Goal: Use online tool/utility: Utilize a website feature to perform a specific function

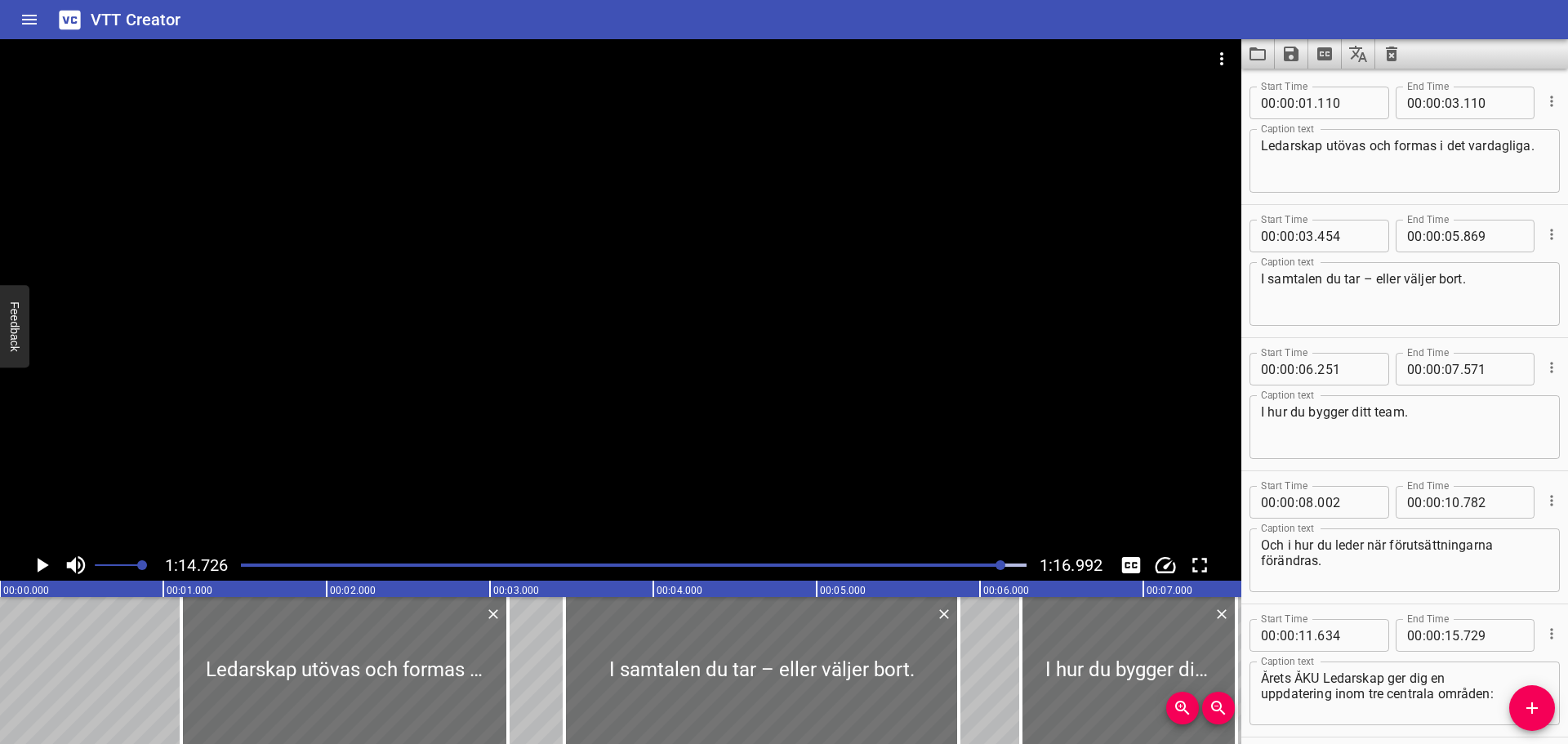
scroll to position [2463, 0]
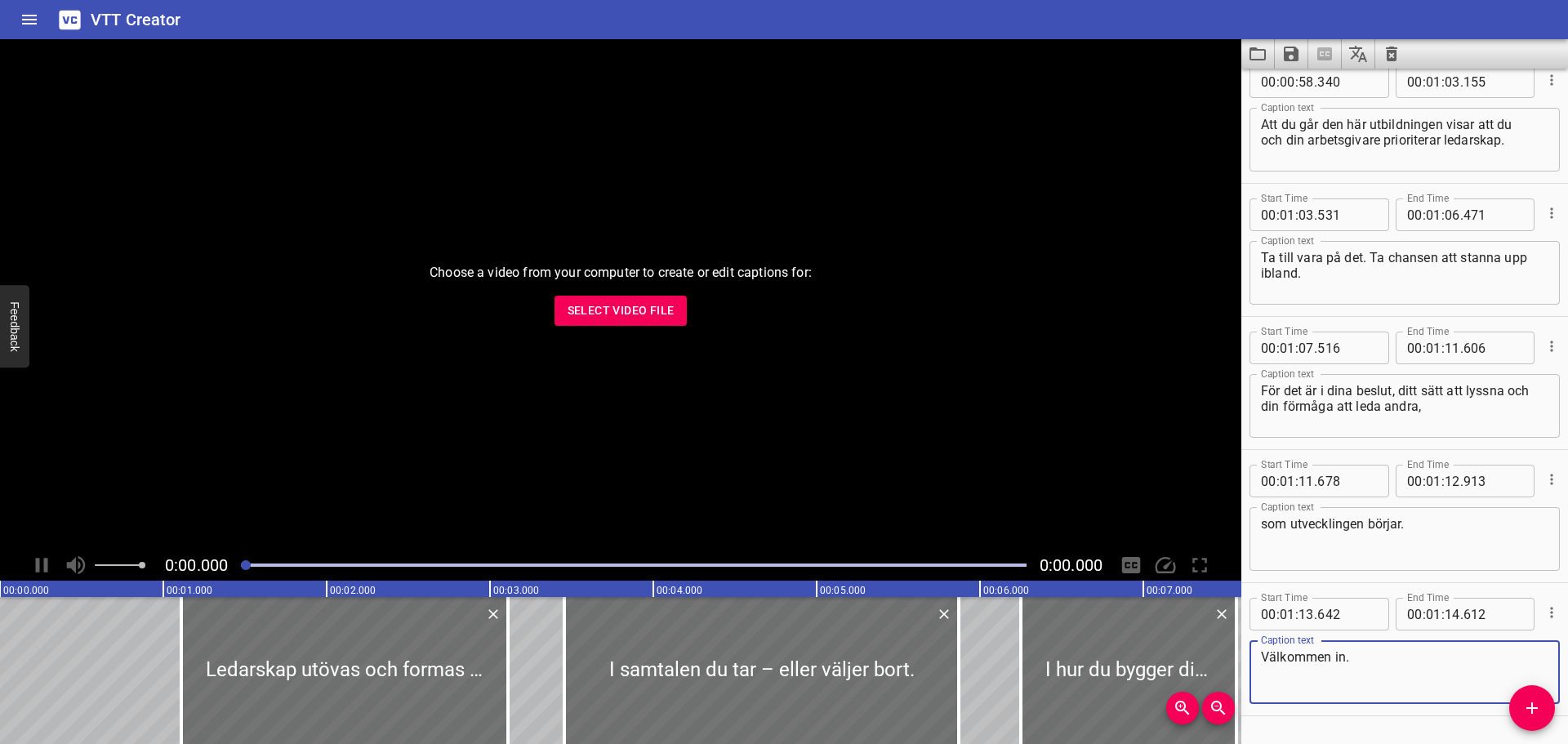
scroll to position [2463, 0]
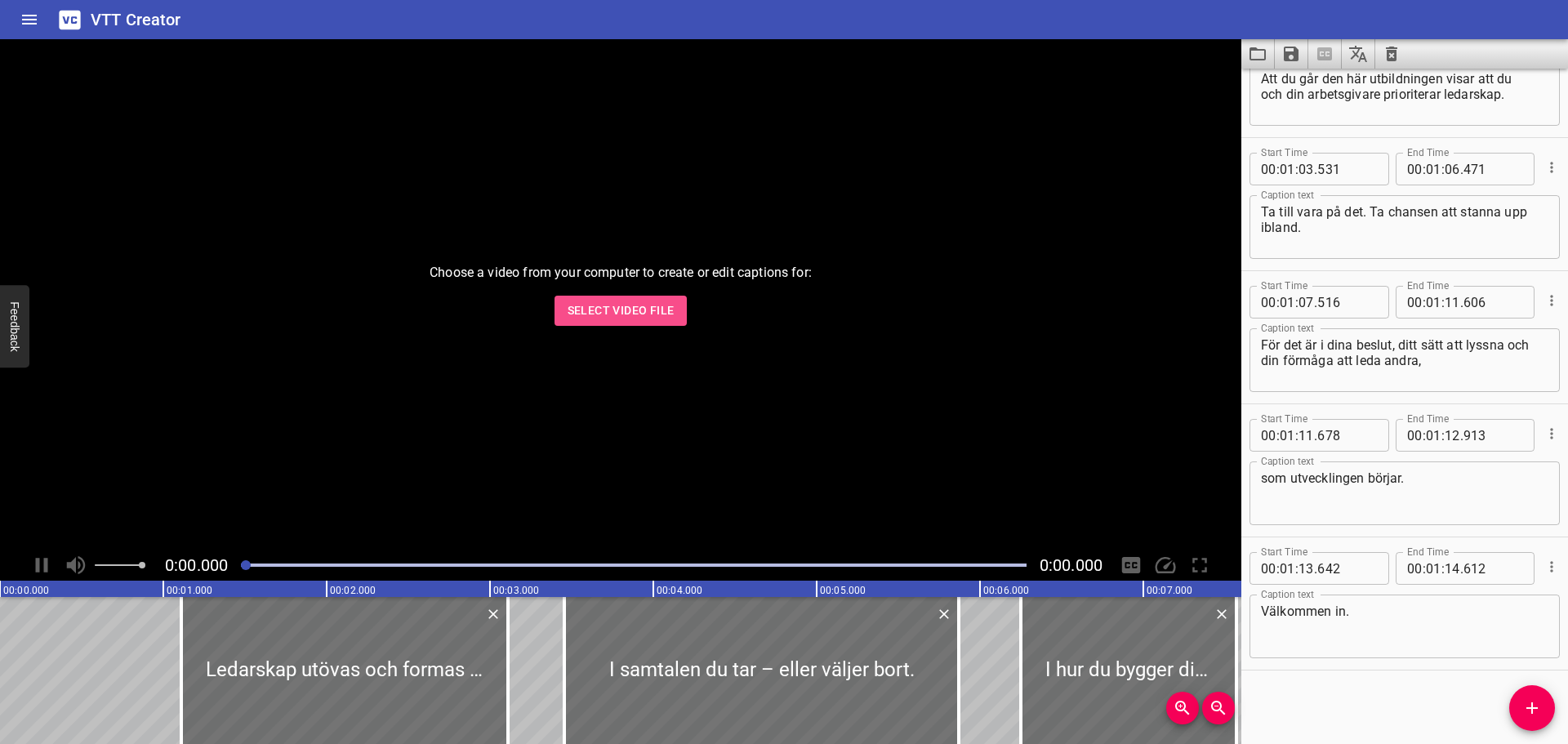
click at [617, 318] on span "Select Video File" at bounding box center [621, 311] width 107 height 21
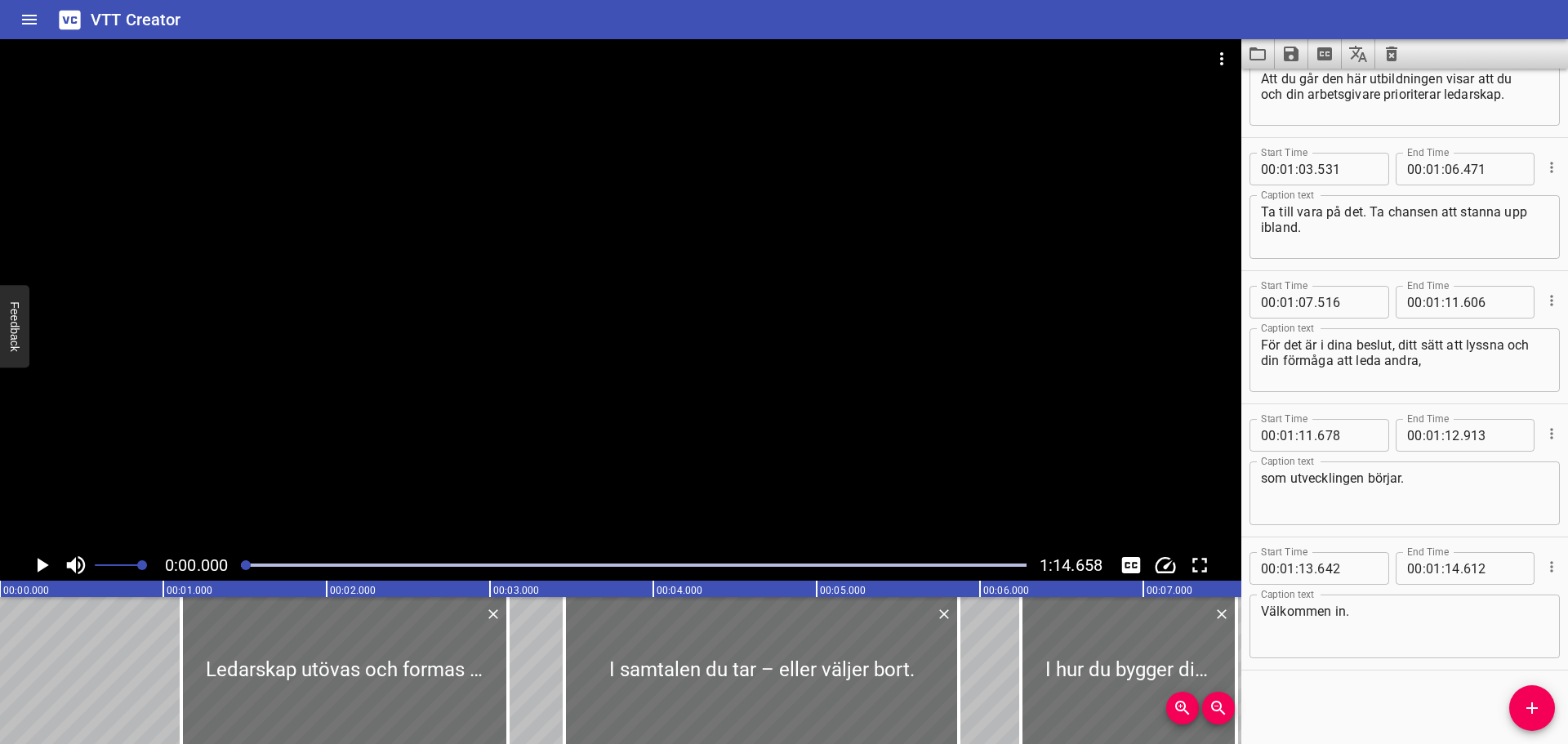
click at [1391, 62] on icon "Clear captions" at bounding box center [1392, 54] width 12 height 15
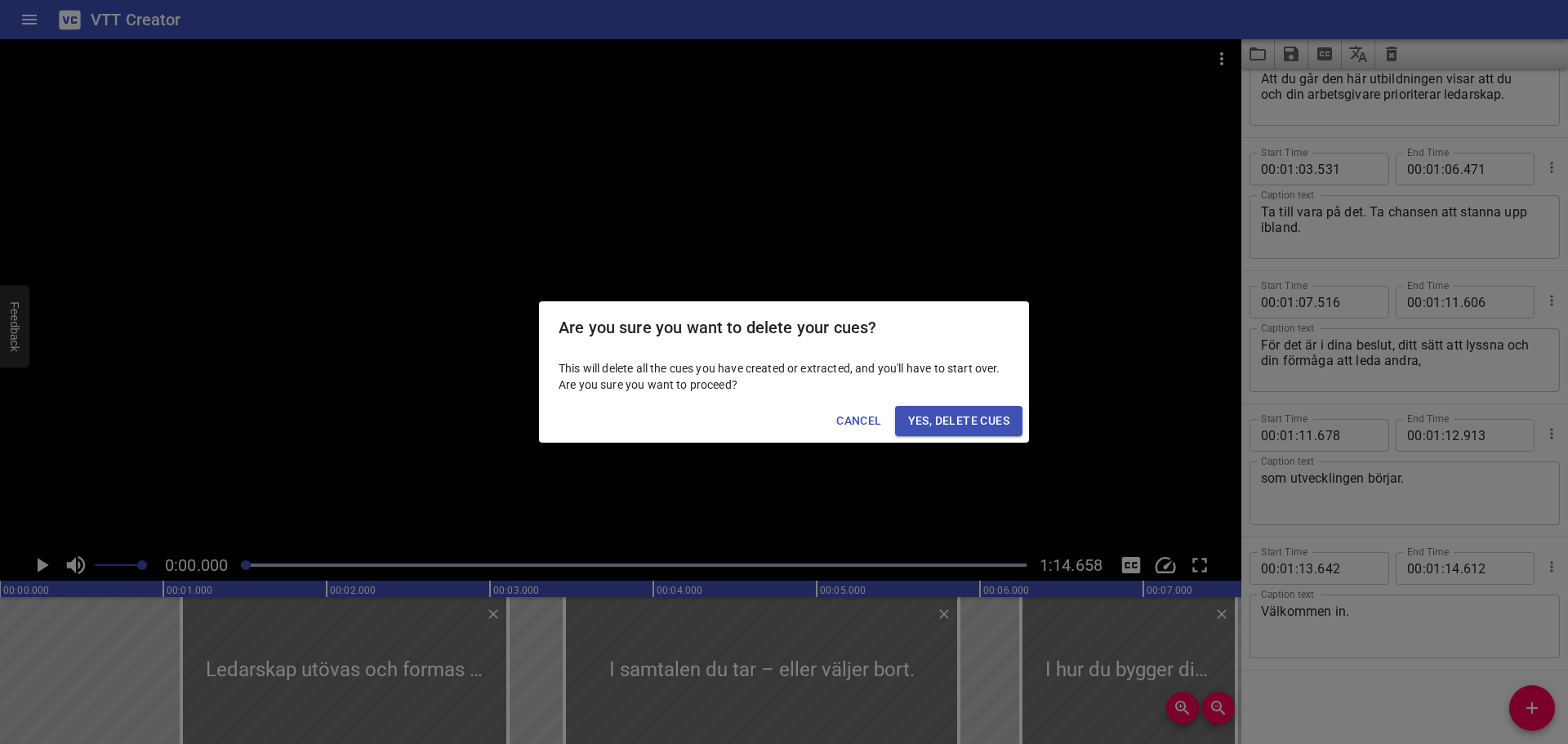
click at [915, 413] on span "Yes, Delete Cues" at bounding box center [959, 421] width 101 height 21
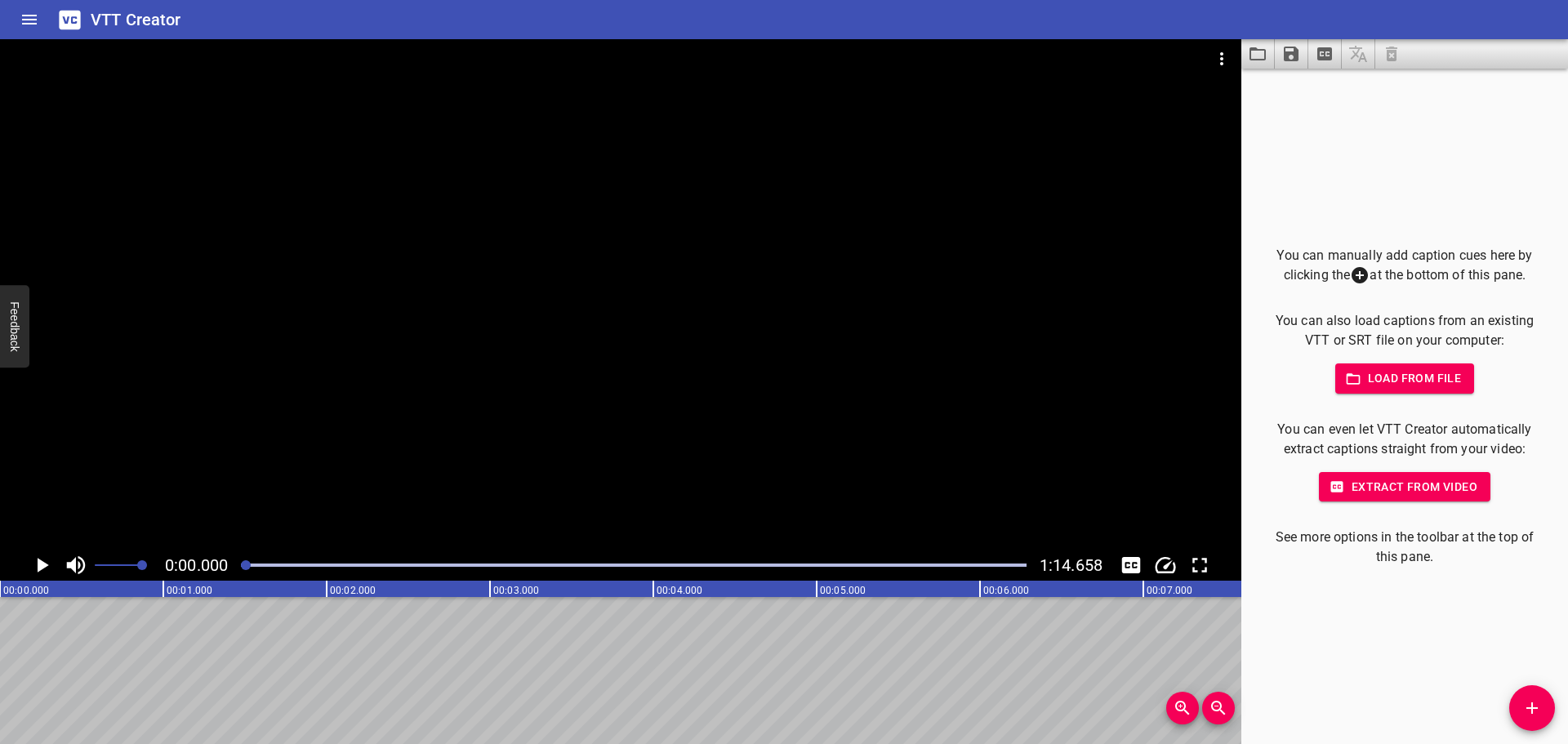
click at [1526, 699] on icon "Add Cue" at bounding box center [1532, 708] width 20 height 20
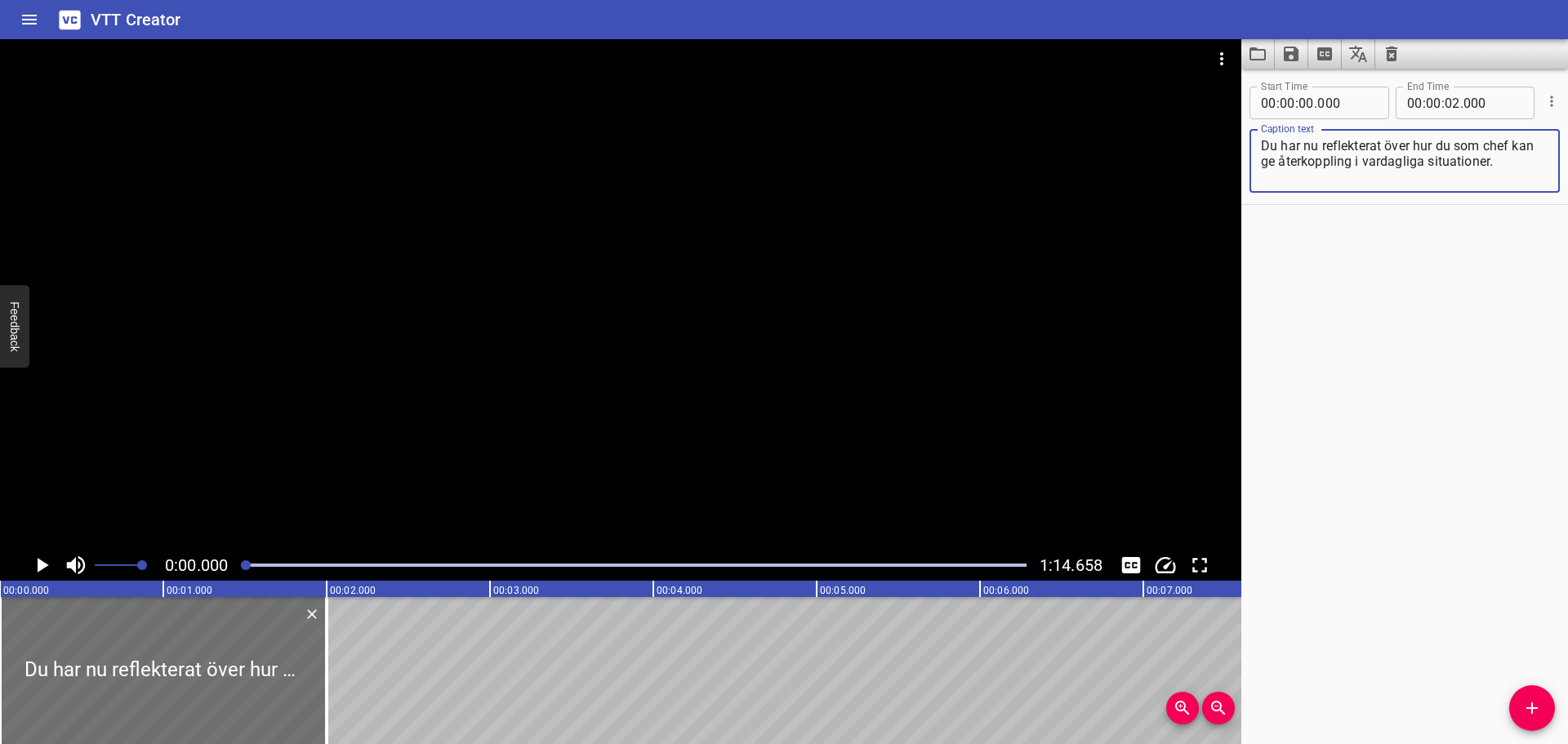
click at [1514, 145] on textarea "Du har nu reflekterat över hur du som chef kan ge återkoppling i vardagliga sit…" at bounding box center [1405, 161] width 288 height 47
type textarea "Du har nu reflekterat över hur du som chef kan ge återkoppling i vardagliga sit…"
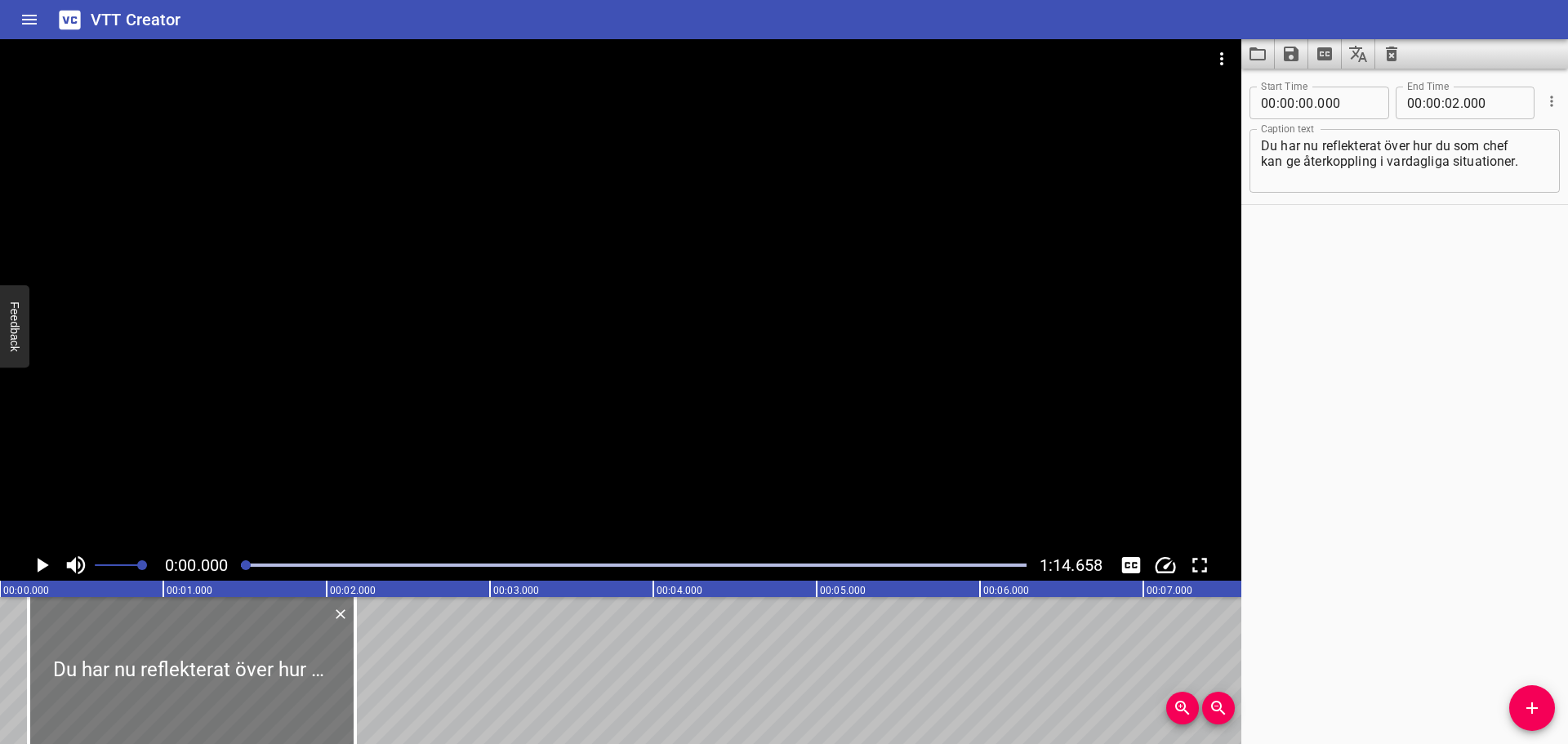
drag, startPoint x: 266, startPoint y: 657, endPoint x: 295, endPoint y: 654, distance: 29.2
click at [295, 654] on div at bounding box center [191, 670] width 327 height 147
type input "175"
click at [48, 555] on icon "Play/Pause" at bounding box center [41, 564] width 24 height 24
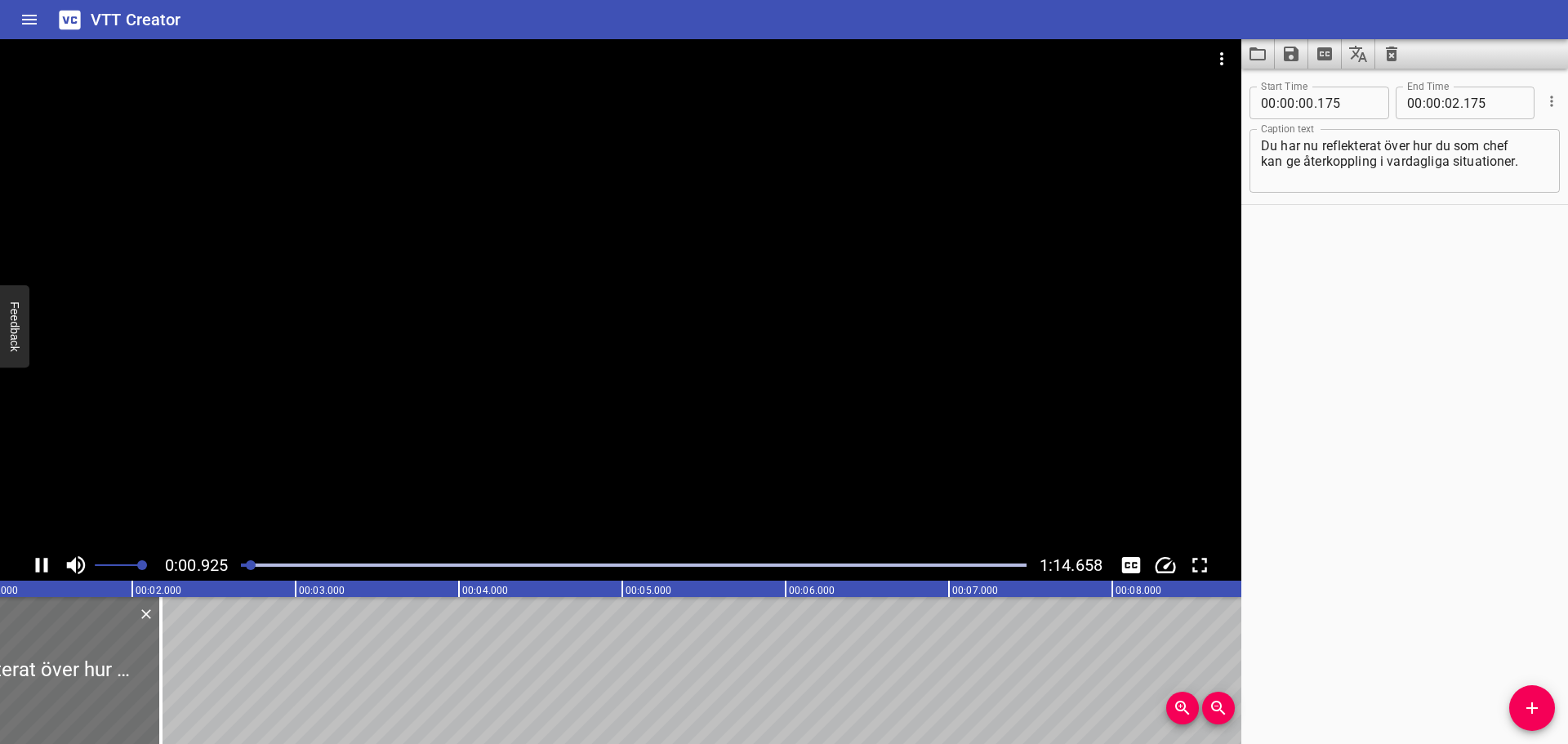
click at [48, 554] on icon "Play/Pause" at bounding box center [41, 564] width 24 height 24
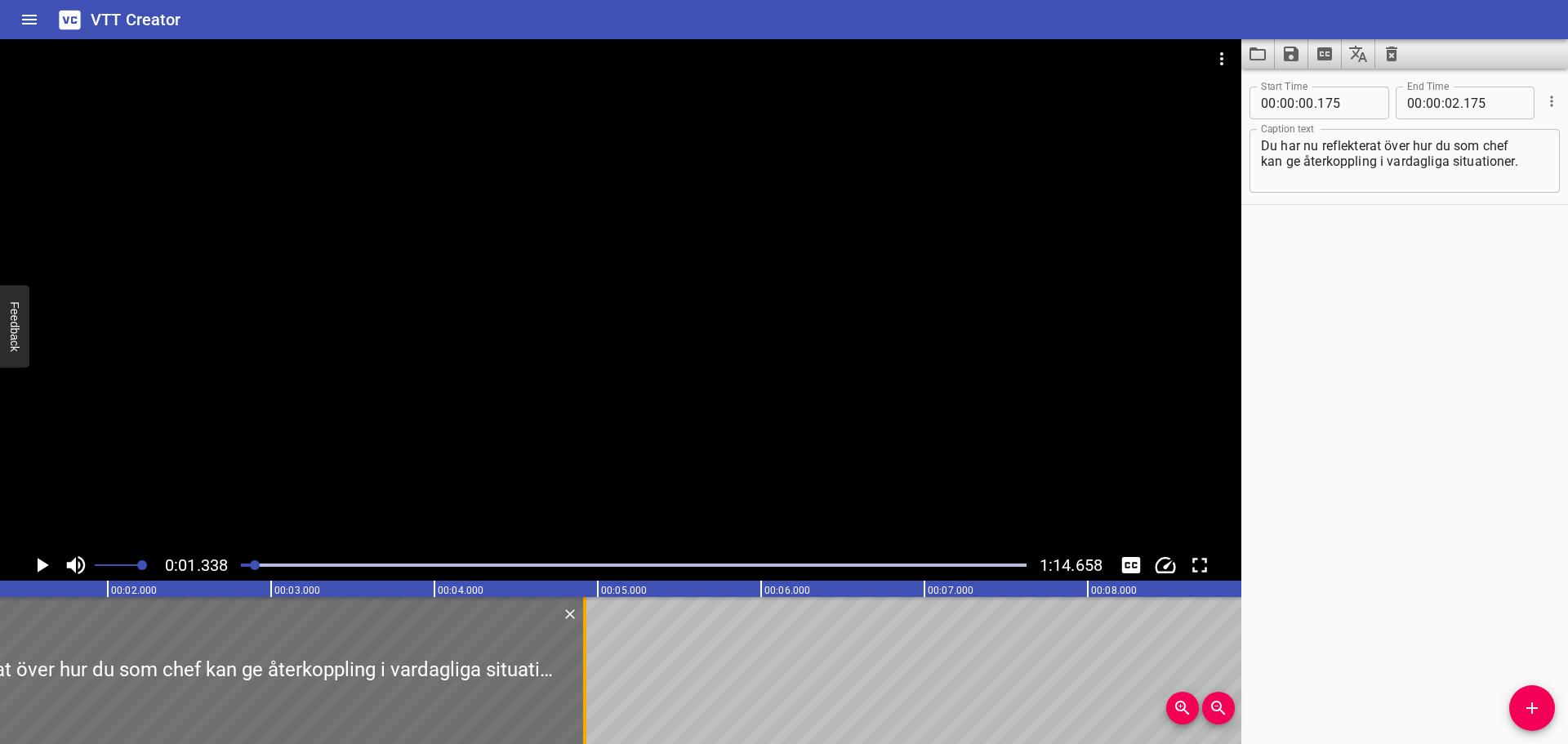
drag, startPoint x: 132, startPoint y: 639, endPoint x: 581, endPoint y: 639, distance: 449.0
click at [581, 639] on div at bounding box center [585, 670] width 17 height 147
type input "04"
type input "920"
click at [45, 551] on button "Play/Pause" at bounding box center [41, 564] width 31 height 31
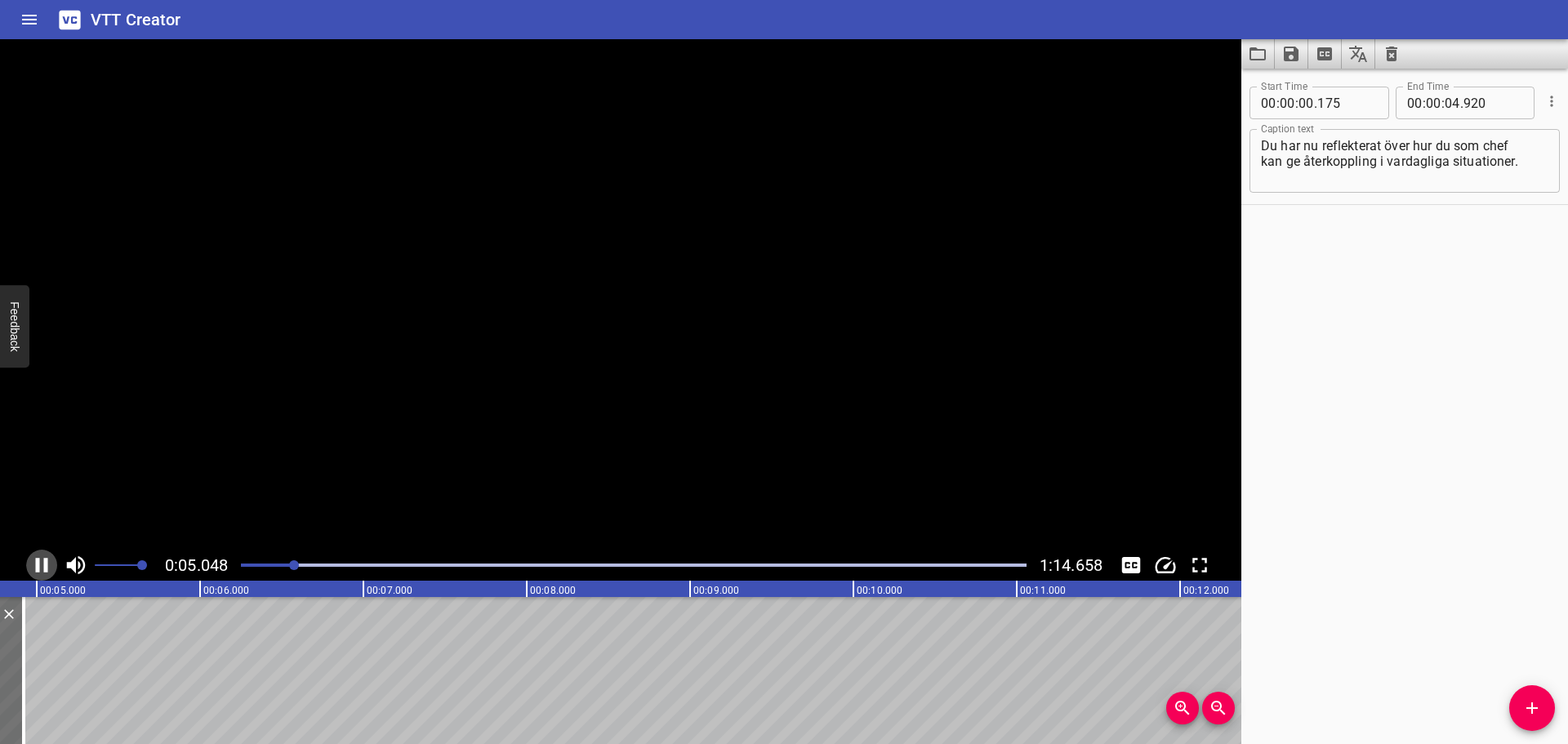
click at [43, 551] on button "Play/Pause" at bounding box center [41, 564] width 31 height 31
